Goal: Unclear

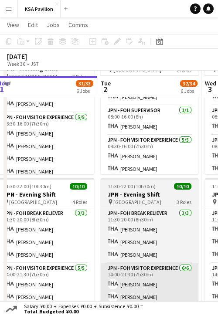
scroll to position [394, 0]
